Goal: Communication & Community: Answer question/provide support

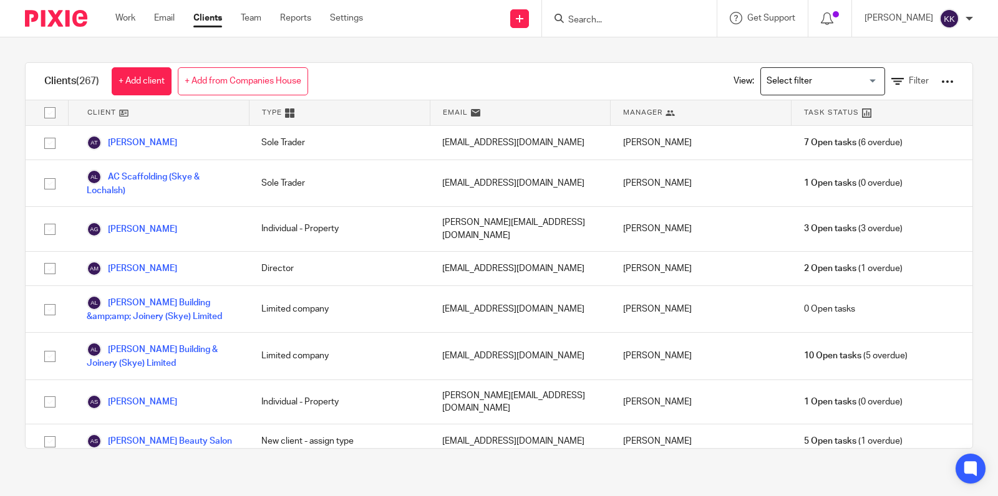
click at [597, 21] on input "Search" at bounding box center [623, 20] width 112 height 11
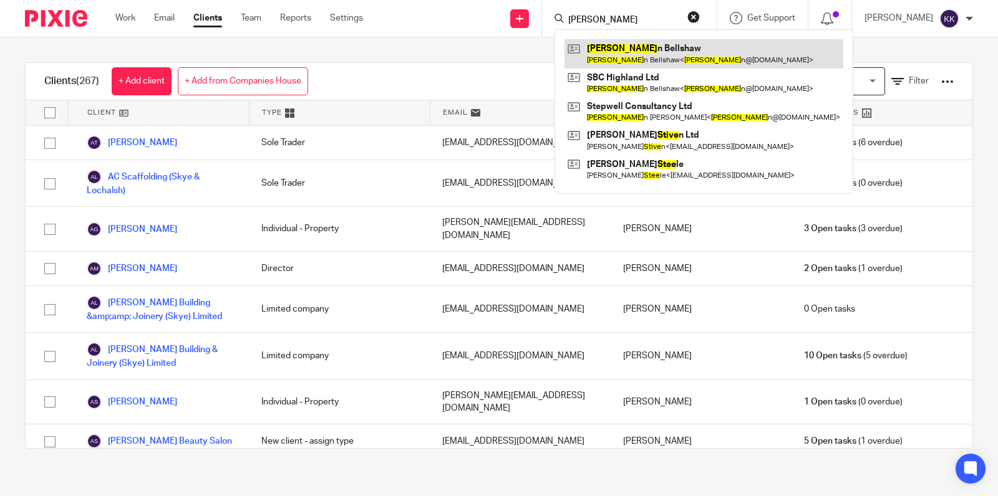
type input "steve"
click at [625, 49] on link at bounding box center [703, 53] width 279 height 29
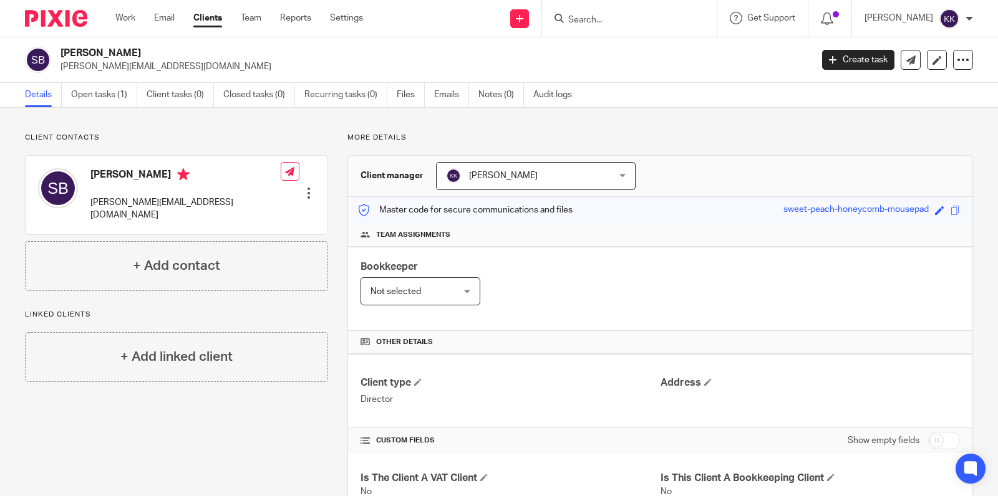
click at [602, 21] on input "Search" at bounding box center [623, 20] width 112 height 11
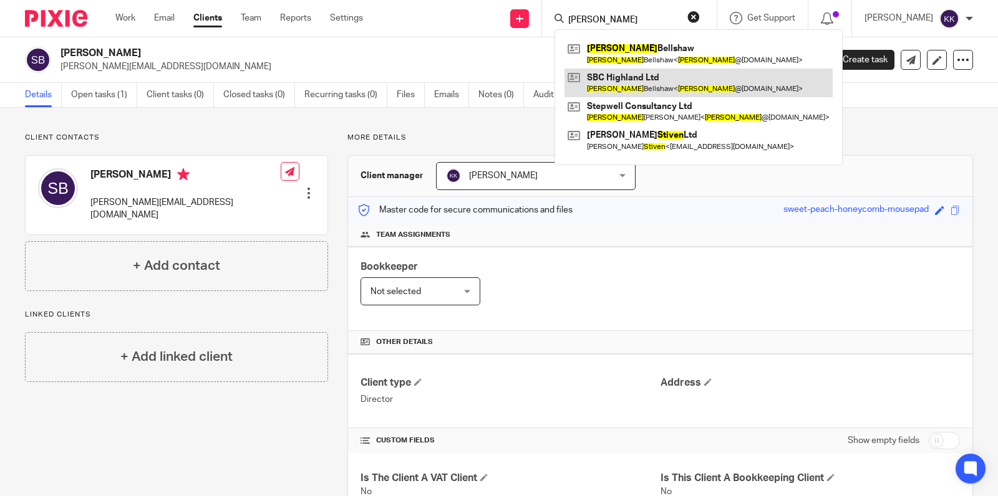
type input "steven"
click at [611, 85] on link at bounding box center [698, 83] width 268 height 29
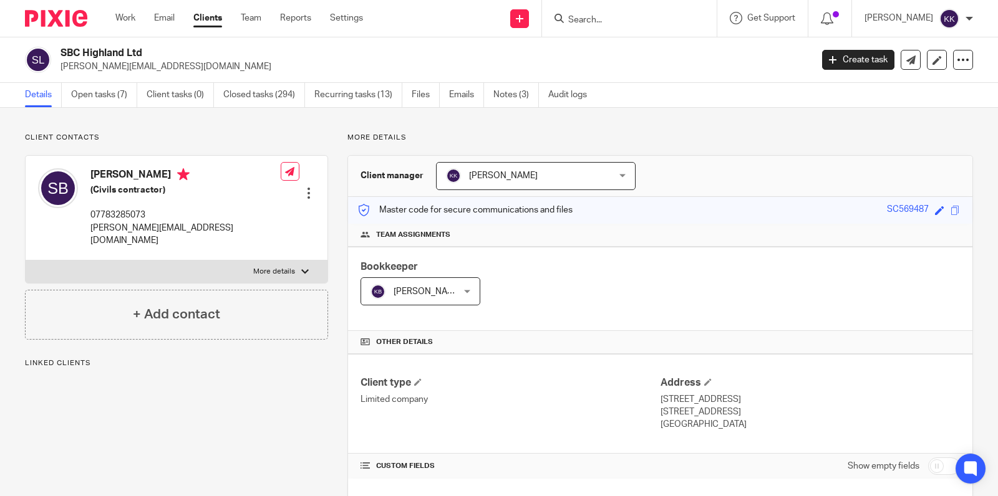
click at [273, 267] on p "More details" at bounding box center [274, 272] width 42 height 10
click at [26, 260] on input "More details" at bounding box center [25, 260] width 1 height 1
checkbox input "true"
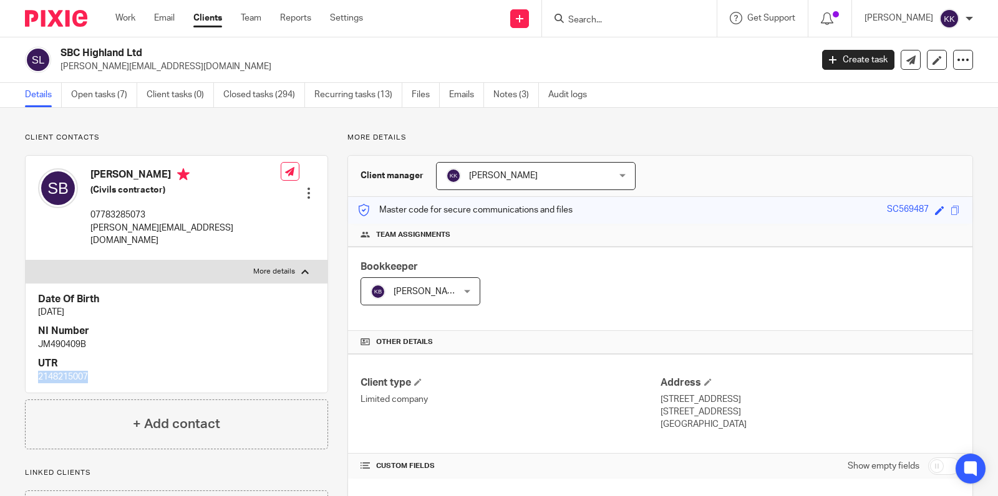
drag, startPoint x: 90, startPoint y: 363, endPoint x: 36, endPoint y: 364, distance: 53.7
click at [36, 364] on div "Date Of Birth 6 Aug 1990 NI Number JM490409B UTR 2148215007" at bounding box center [177, 338] width 302 height 110
copy p "2148215007"
click at [607, 18] on input "Search" at bounding box center [623, 20] width 112 height 11
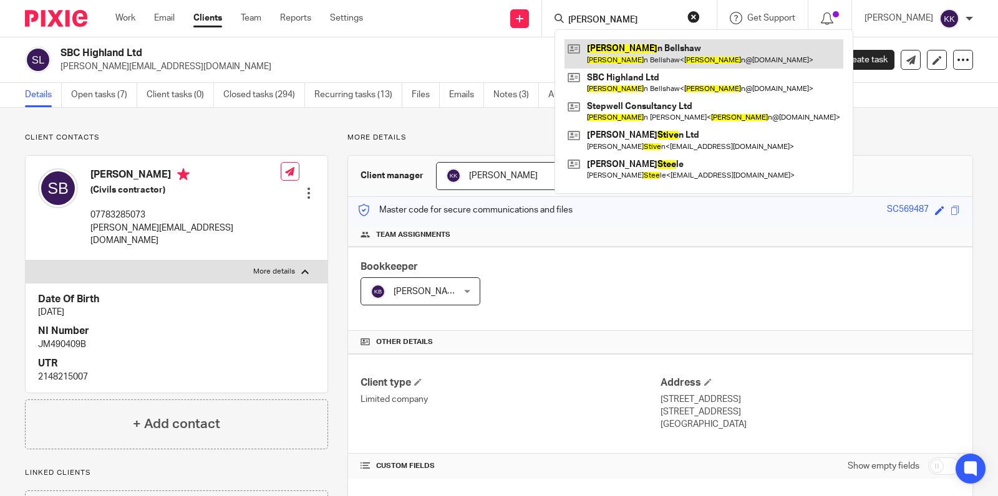
type input "steve"
click at [629, 52] on link at bounding box center [703, 53] width 279 height 29
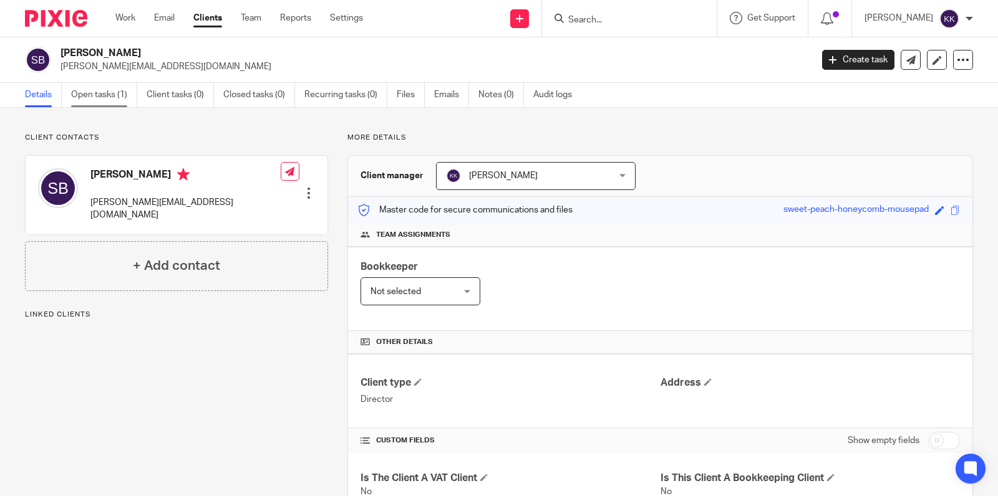
click at [130, 90] on link "Open tasks (1)" at bounding box center [104, 95] width 66 height 24
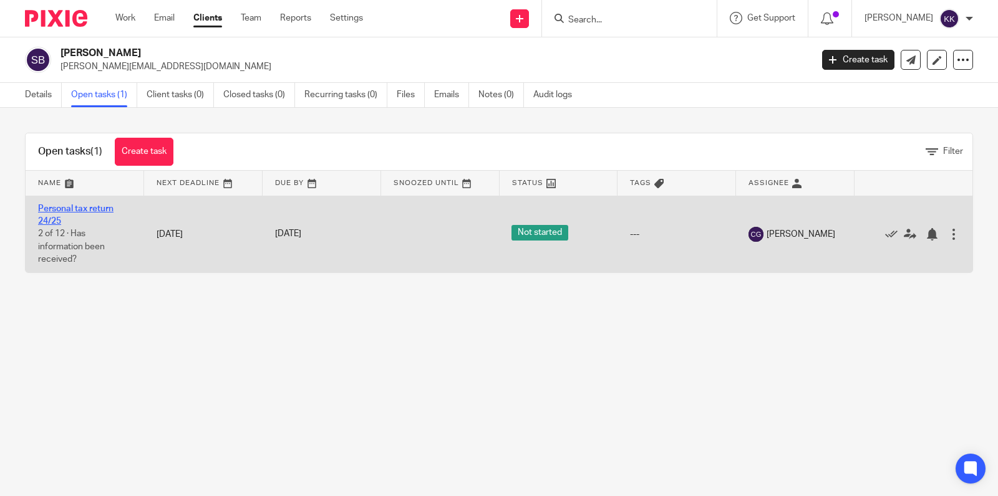
click at [99, 207] on link "Personal tax return 24/25" at bounding box center [75, 215] width 75 height 21
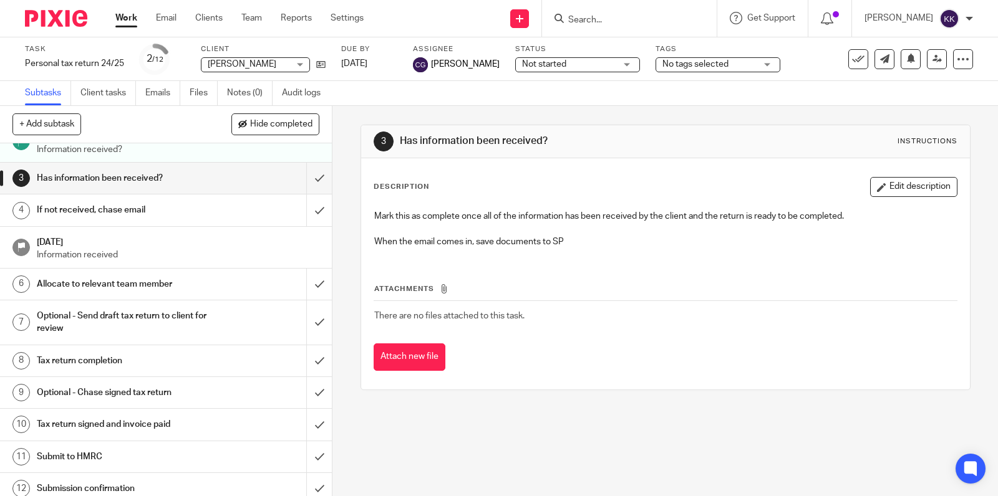
scroll to position [59, 0]
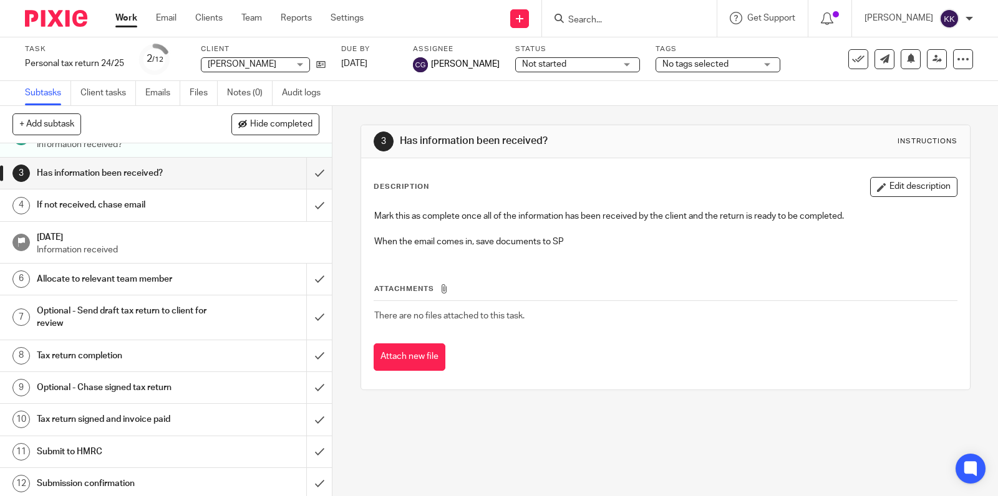
click at [216, 310] on div "Optional - Send draft tax return to client for review" at bounding box center [166, 318] width 258 height 32
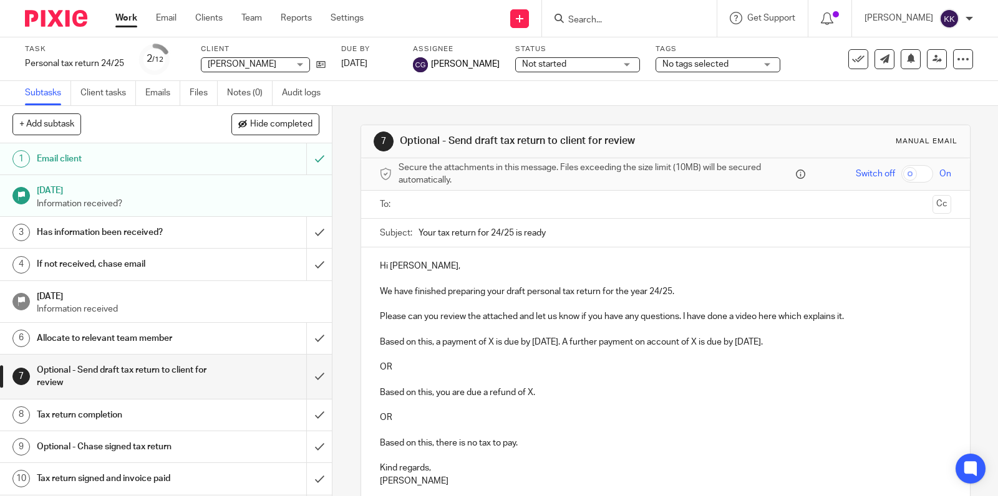
click at [436, 203] on input "text" at bounding box center [665, 205] width 524 height 14
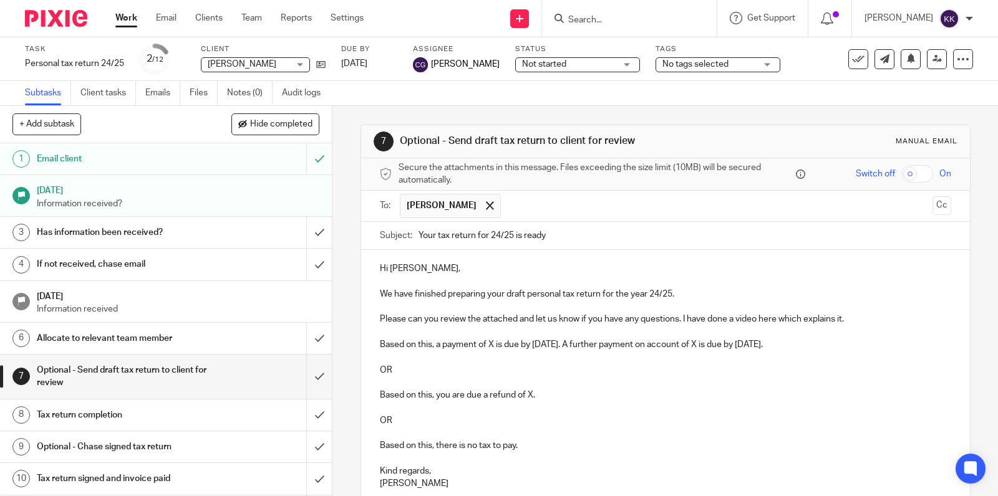
click at [860, 318] on p "Please can you review the attached and let us know if you have any questions. I…" at bounding box center [665, 319] width 571 height 12
click at [494, 351] on p "Based on this, a payment of X is due by [DATE]. A further payment on account of…" at bounding box center [665, 345] width 571 height 12
click at [780, 351] on p "Based on this, a payment of £4,704.57 is due by [DATE]. A further payment on ac…" at bounding box center [665, 345] width 571 height 12
click at [919, 351] on p "Based on this, a payment of £4,704.57 is due by [DATE]. A further payment on ac…" at bounding box center [665, 345] width 571 height 12
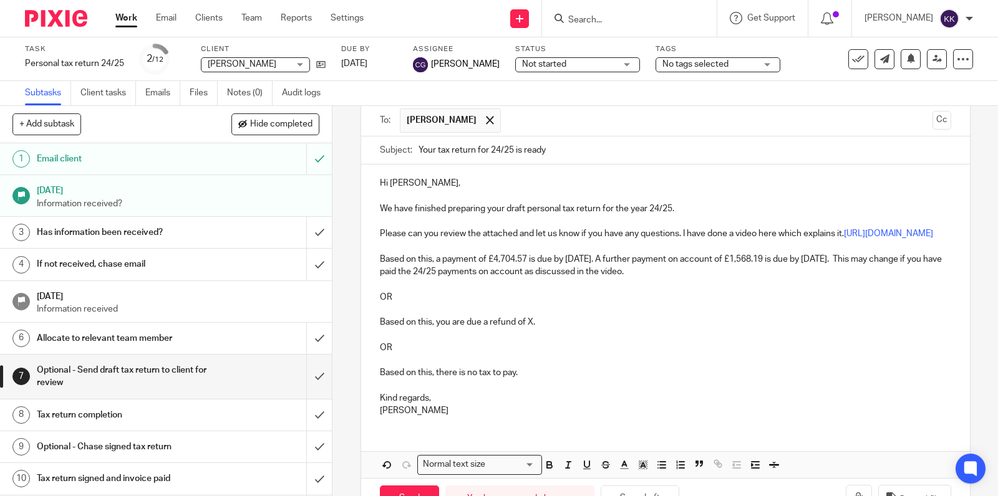
scroll to position [95, 0]
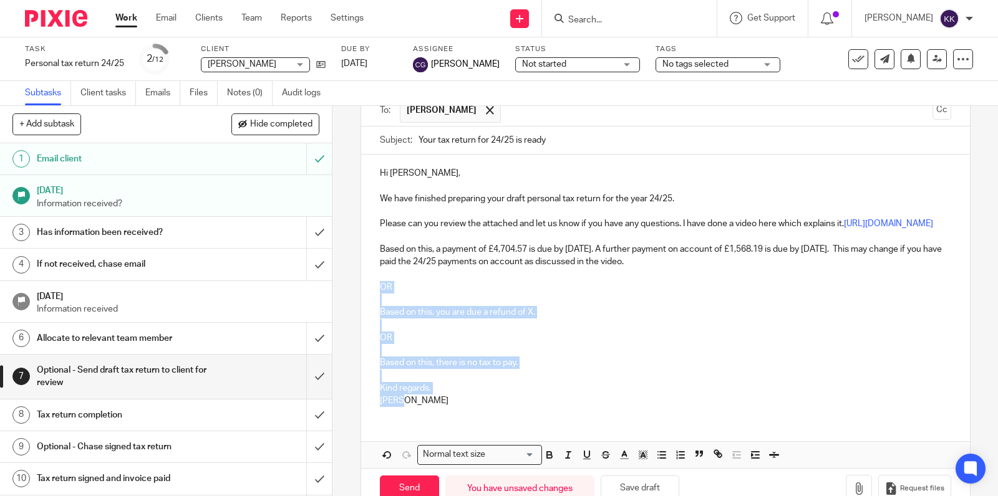
drag, startPoint x: 425, startPoint y: 415, endPoint x: 377, endPoint y: 295, distance: 129.0
click at [377, 295] on div "Hi [PERSON_NAME], We have finished preparing your draft personal tax return for…" at bounding box center [665, 286] width 609 height 262
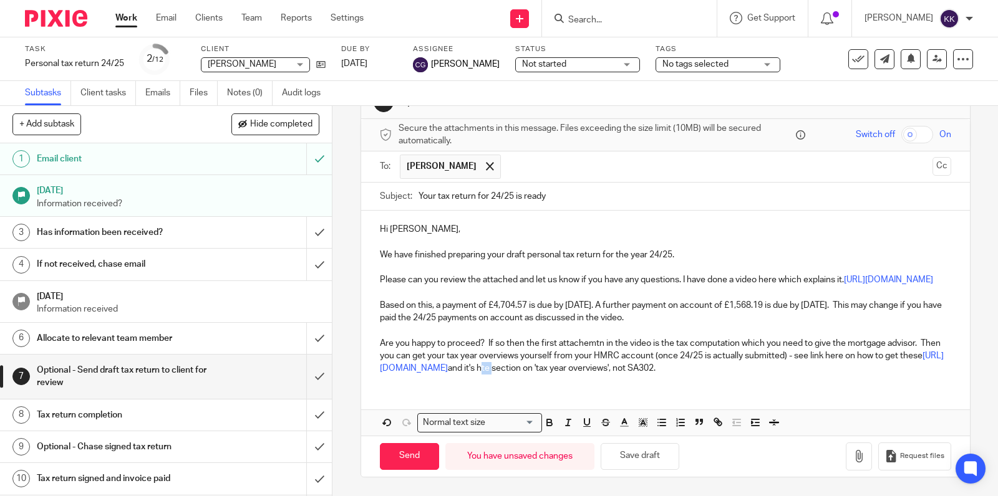
scroll to position [60, 0]
click at [844, 276] on link "[URL][DOMAIN_NAME]" at bounding box center [888, 280] width 89 height 9
click at [694, 309] on link "[URL][DOMAIN_NAME]" at bounding box center [691, 315] width 89 height 12
click at [423, 384] on div "Hi [PERSON_NAME], We have finished preparing your draft personal tax return for…" at bounding box center [665, 297] width 609 height 173
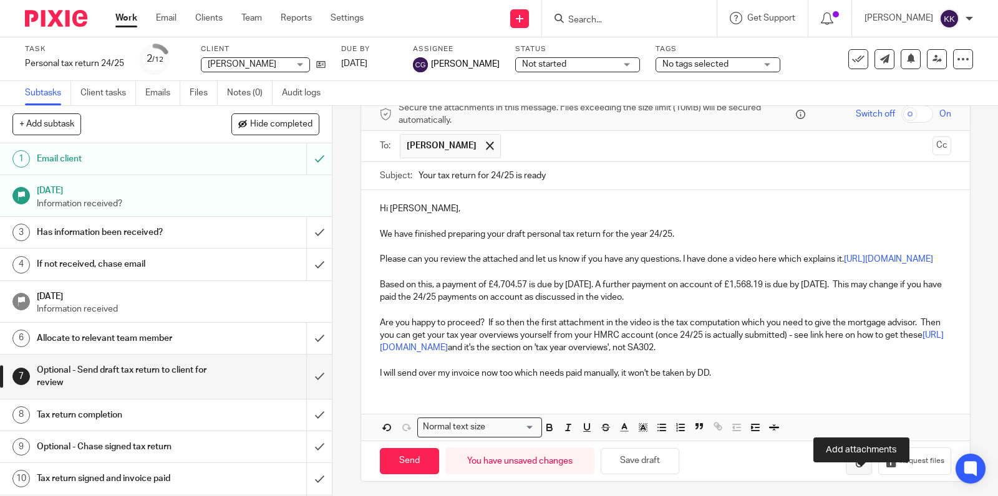
click at [863, 468] on icon "button" at bounding box center [859, 461] width 12 height 12
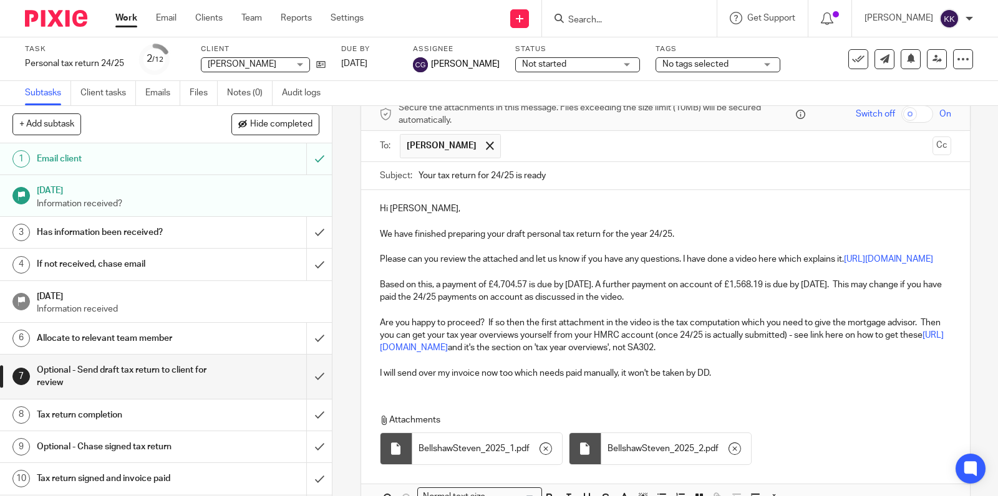
scroll to position [155, 0]
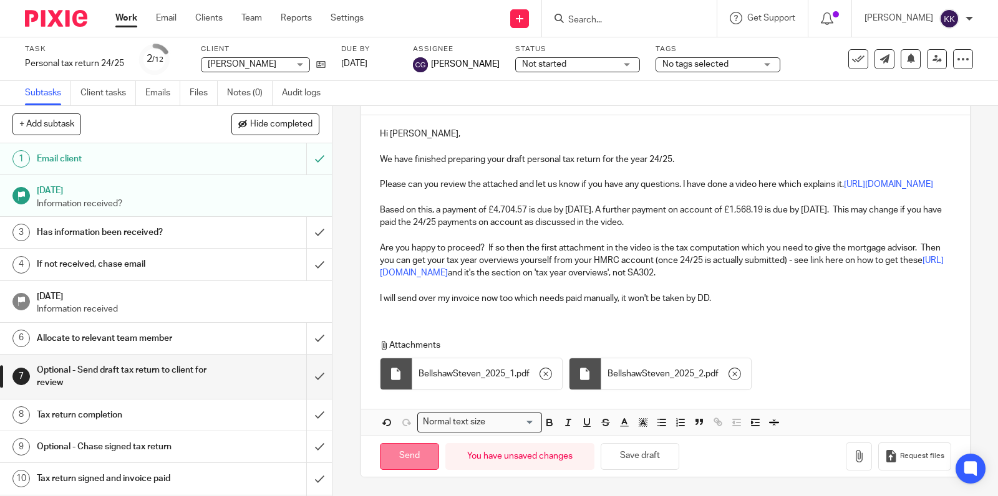
click at [410, 459] on input "Send" at bounding box center [409, 456] width 59 height 27
type input "Sent"
